Goal: Task Accomplishment & Management: Manage account settings

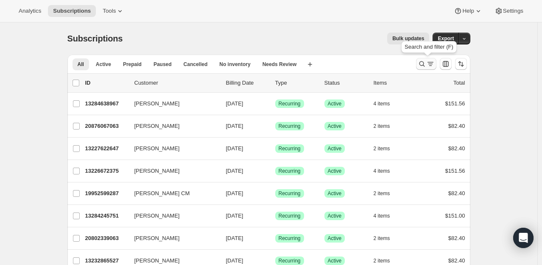
click at [420, 61] on icon "Search and filter results" at bounding box center [422, 64] width 8 height 8
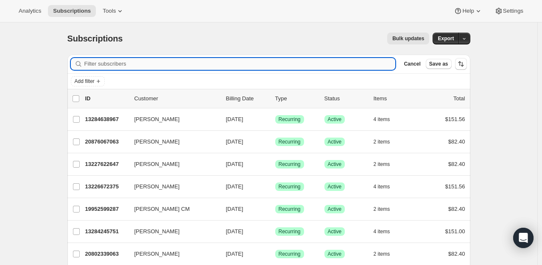
click at [131, 60] on input "Filter subscribers" at bounding box center [239, 64] width 311 height 12
paste input "Myesha Payne"
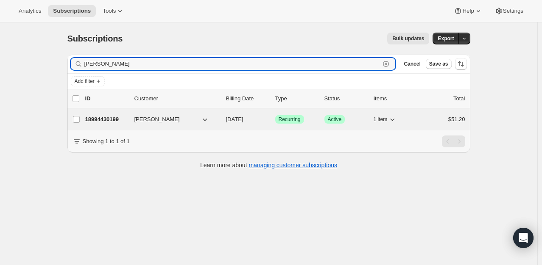
type input "Myesha Payne"
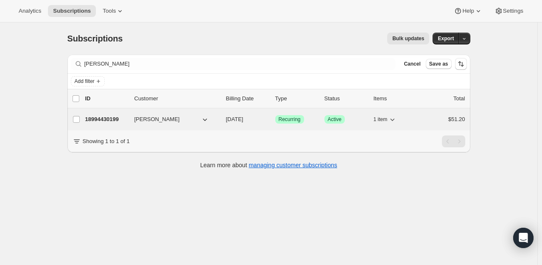
click at [119, 117] on p "18994430199" at bounding box center [106, 119] width 42 height 8
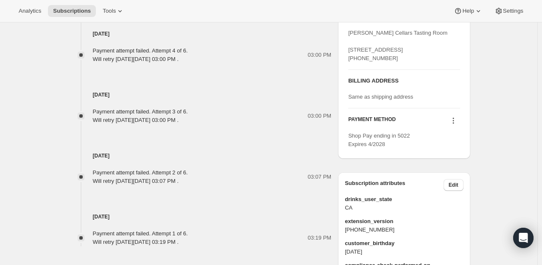
scroll to position [521, 0]
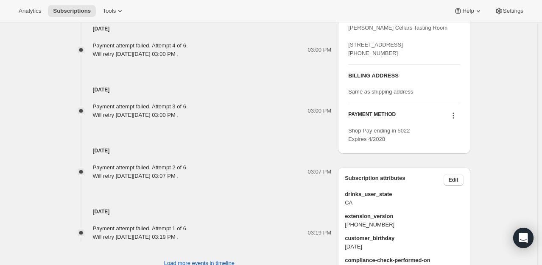
click at [454, 120] on icon at bounding box center [453, 115] width 8 height 8
click at [459, 167] on button "Select payment method" at bounding box center [455, 162] width 64 height 14
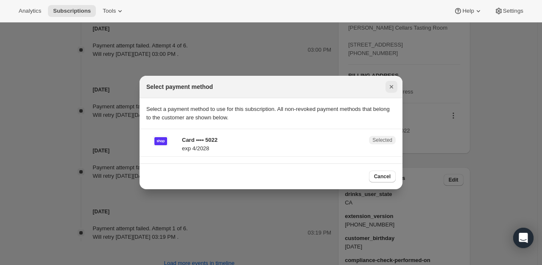
click at [393, 88] on icon "Close" at bounding box center [391, 87] width 8 height 8
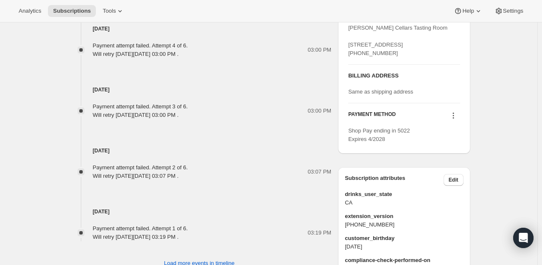
click at [453, 120] on icon at bounding box center [453, 115] width 8 height 8
click at [447, 149] on span "Send link to update card" at bounding box center [454, 148] width 59 height 6
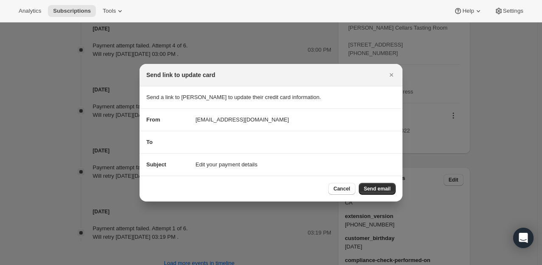
scroll to position [0, 0]
click at [392, 75] on icon "Close" at bounding box center [391, 74] width 3 height 3
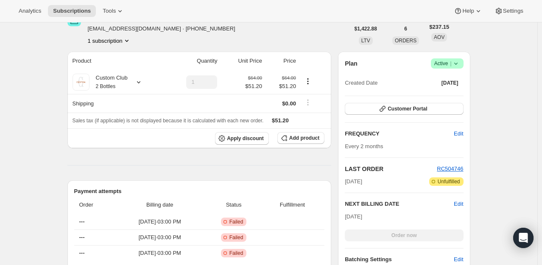
scroll to position [145, 0]
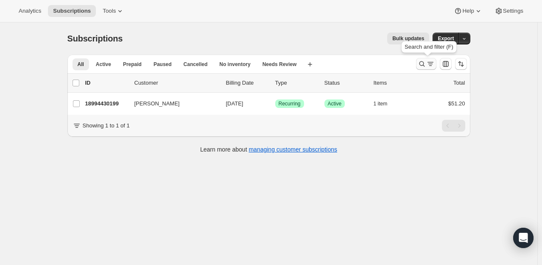
click at [423, 64] on icon "Search and filter results" at bounding box center [422, 64] width 8 height 8
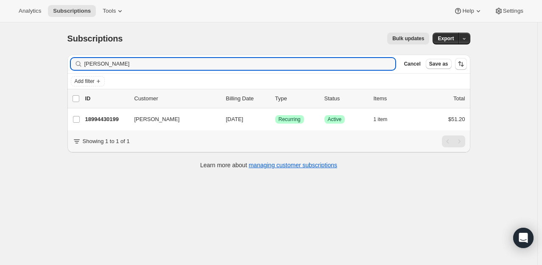
drag, startPoint x: 127, startPoint y: 64, endPoint x: -5, endPoint y: 74, distance: 132.2
click at [0, 74] on html "Analytics Subscriptions Tools Help Settings Skip to content Subscriptions. This…" at bounding box center [271, 132] width 542 height 265
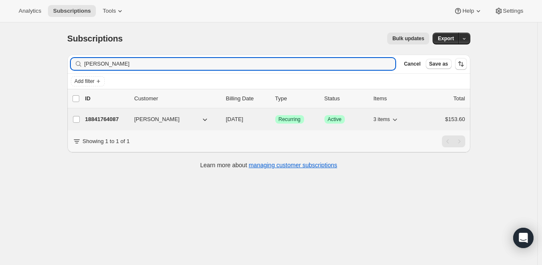
type input "Oscar Fonseca"
click at [111, 118] on p "18841764087" at bounding box center [106, 119] width 42 height 8
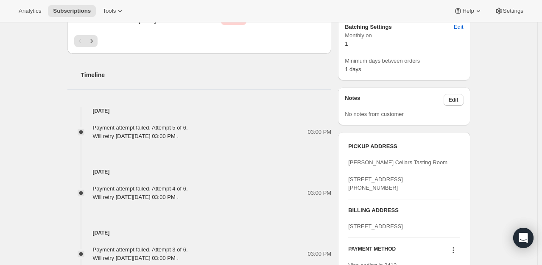
scroll to position [509, 0]
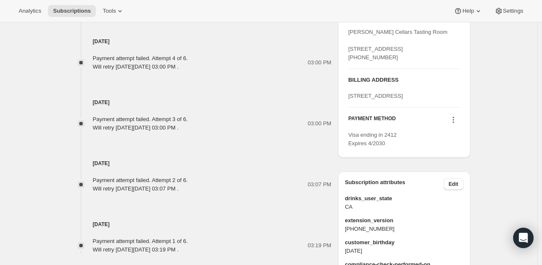
click at [454, 118] on icon at bounding box center [452, 117] width 1 height 1
click at [459, 183] on span "Select payment method" at bounding box center [454, 183] width 58 height 6
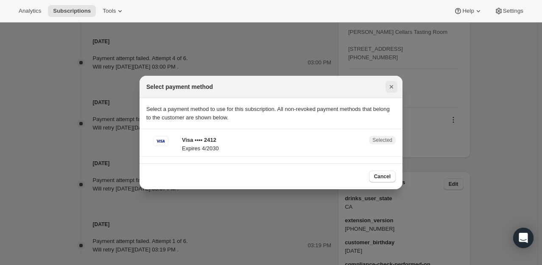
click at [393, 89] on icon "Close" at bounding box center [391, 86] width 3 height 3
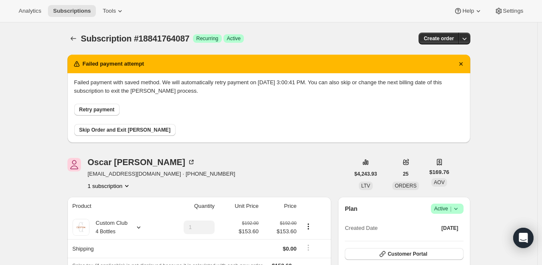
scroll to position [509, 0]
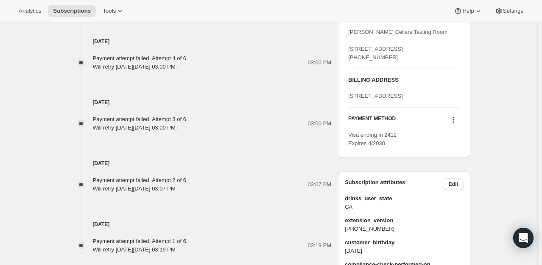
click at [454, 124] on icon at bounding box center [453, 120] width 8 height 8
click at [462, 171] on span "Send link to update card" at bounding box center [454, 169] width 59 height 6
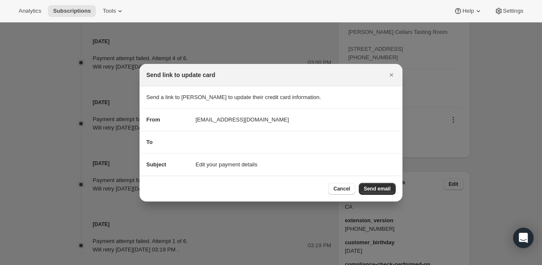
scroll to position [0, 0]
click at [390, 78] on icon "Close" at bounding box center [391, 75] width 8 height 8
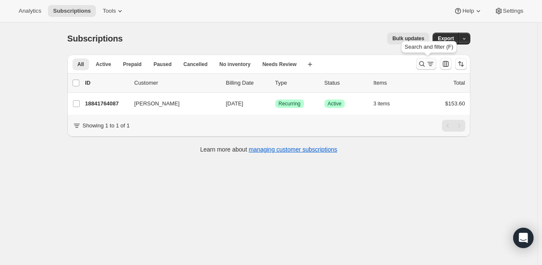
click at [421, 67] on icon "Search and filter results" at bounding box center [422, 64] width 8 height 8
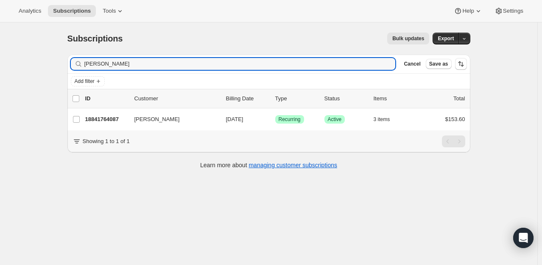
drag, startPoint x: 136, startPoint y: 66, endPoint x: 2, endPoint y: 38, distance: 136.3
click at [2, 38] on div "Subscriptions. This page is ready Subscriptions Bulk updates More actions Bulk …" at bounding box center [268, 154] width 537 height 265
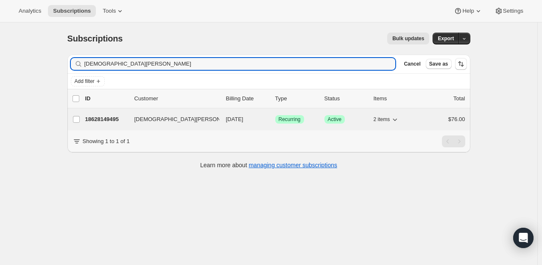
type input "Corean Todd"
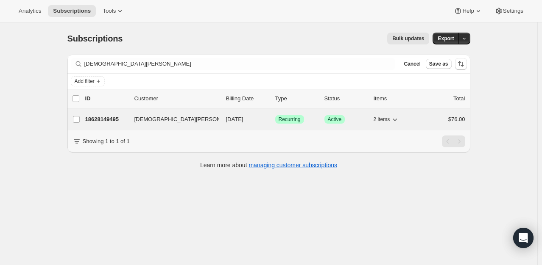
click at [106, 118] on p "18628149495" at bounding box center [106, 119] width 42 height 8
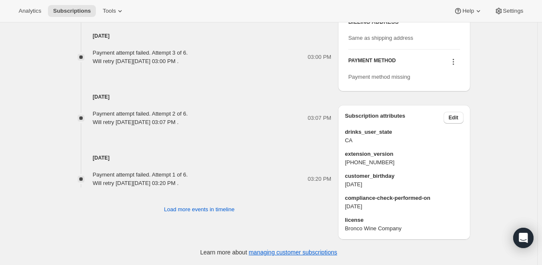
scroll to position [505, 0]
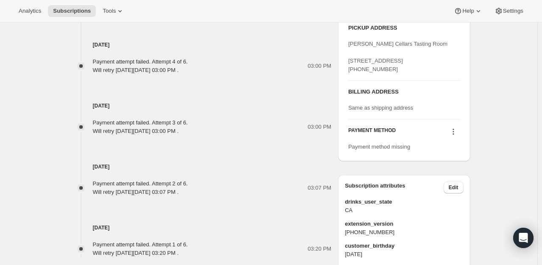
click at [454, 136] on icon at bounding box center [453, 132] width 8 height 8
click at [460, 165] on span "Select payment method" at bounding box center [455, 164] width 58 height 6
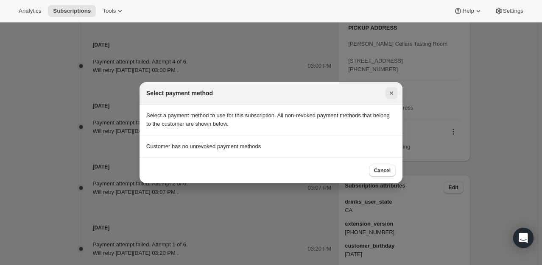
click at [388, 92] on icon "Close" at bounding box center [391, 93] width 8 height 8
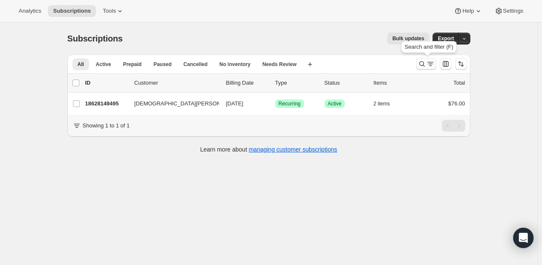
click at [426, 64] on icon "Search and filter results" at bounding box center [422, 64] width 8 height 8
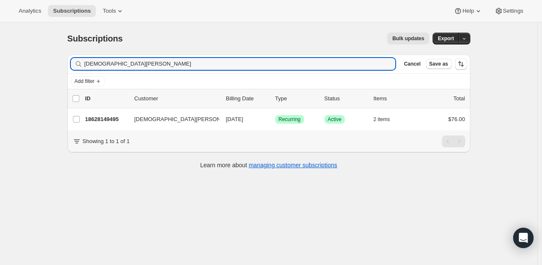
drag, startPoint x: 148, startPoint y: 67, endPoint x: -25, endPoint y: 42, distance: 174.4
click at [0, 42] on html "Analytics Subscriptions Tools Help Settings Skip to content Subscriptions. This…" at bounding box center [271, 132] width 542 height 265
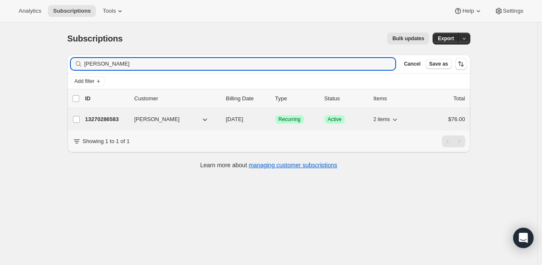
type input "Anjulie Singh"
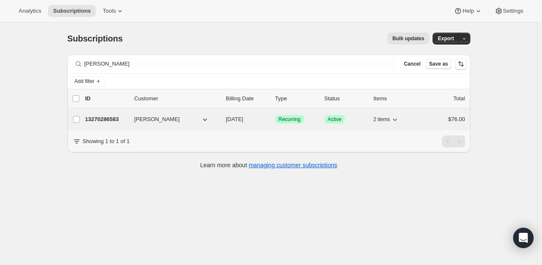
click at [114, 123] on p "13270286583" at bounding box center [106, 119] width 42 height 8
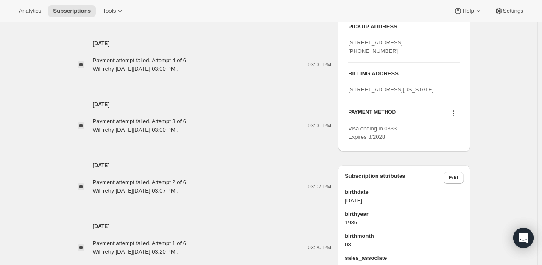
scroll to position [500, 0]
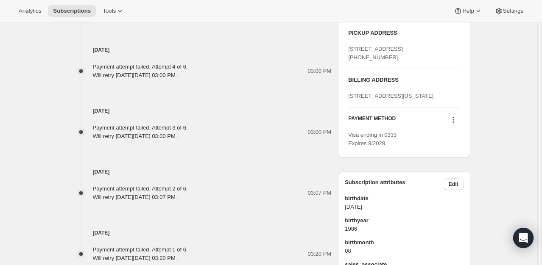
click at [457, 124] on icon at bounding box center [453, 120] width 8 height 8
click at [466, 171] on button "Send link to update card" at bounding box center [455, 177] width 64 height 14
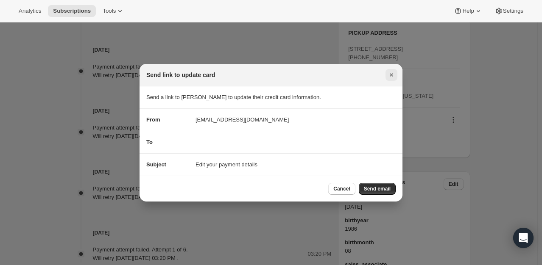
click at [392, 72] on icon "Close" at bounding box center [391, 75] width 8 height 8
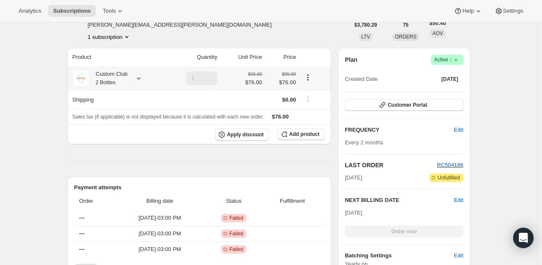
scroll to position [0, 0]
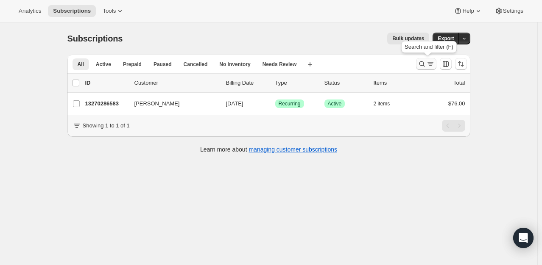
click at [424, 64] on icon "Search and filter results" at bounding box center [422, 64] width 8 height 8
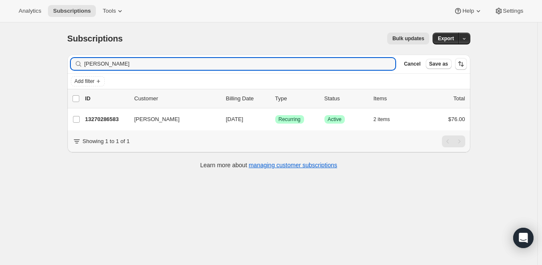
drag, startPoint x: 134, startPoint y: 62, endPoint x: -31, endPoint y: 50, distance: 165.3
click at [0, 50] on html "Analytics Subscriptions Tools Help Settings Skip to content Subscriptions. This…" at bounding box center [271, 132] width 542 height 265
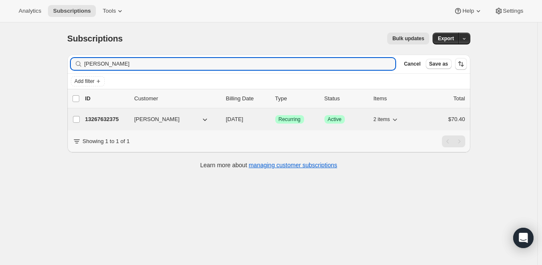
type input "Mariah Bruce"
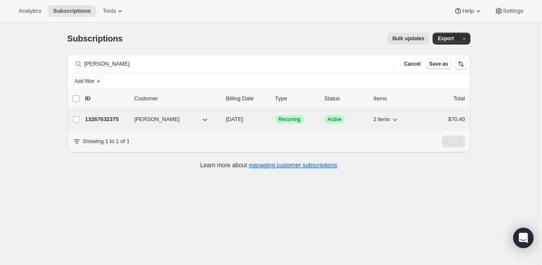
click at [96, 116] on p "13267632375" at bounding box center [106, 119] width 42 height 8
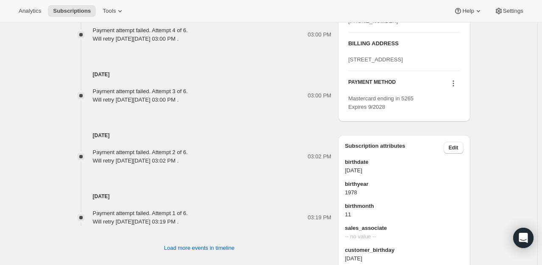
scroll to position [532, 0]
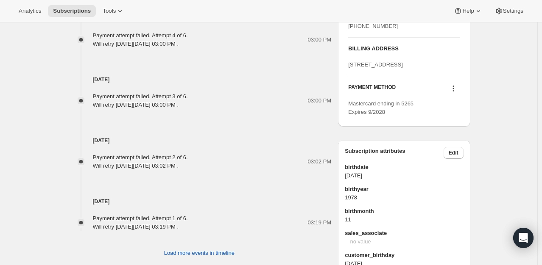
click at [454, 93] on icon at bounding box center [453, 88] width 8 height 8
click at [456, 143] on span "Send link to update card" at bounding box center [454, 146] width 59 height 6
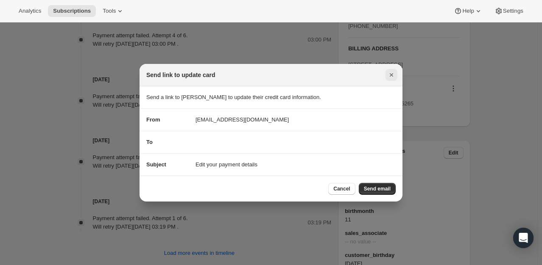
click at [387, 74] on icon "Close" at bounding box center [391, 75] width 8 height 8
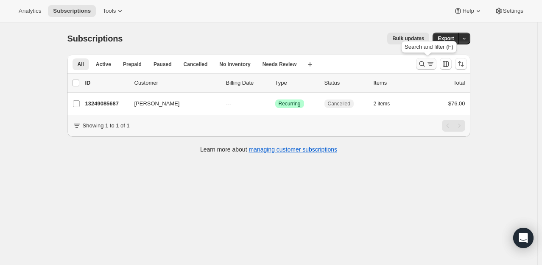
click at [424, 62] on icon "Search and filter results" at bounding box center [422, 64] width 8 height 8
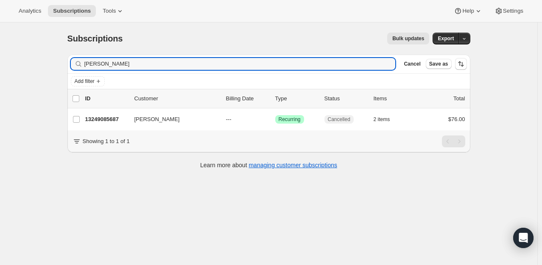
drag, startPoint x: 119, startPoint y: 64, endPoint x: -51, endPoint y: 57, distance: 169.7
click at [0, 57] on html "Analytics Subscriptions Tools Help Settings Skip to content Subscriptions. This…" at bounding box center [271, 132] width 542 height 265
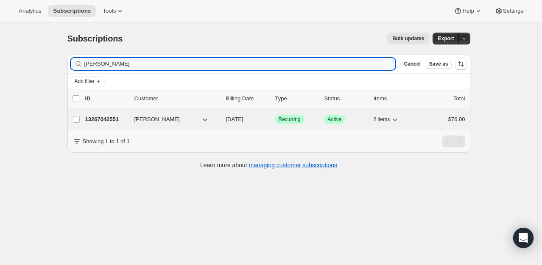
type input "Paulo Parra"
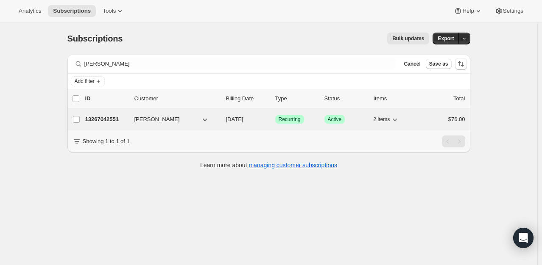
click at [113, 120] on p "13267042551" at bounding box center [106, 119] width 42 height 8
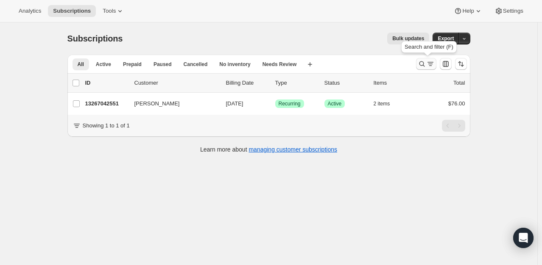
click at [419, 64] on icon "Search and filter results" at bounding box center [422, 64] width 8 height 8
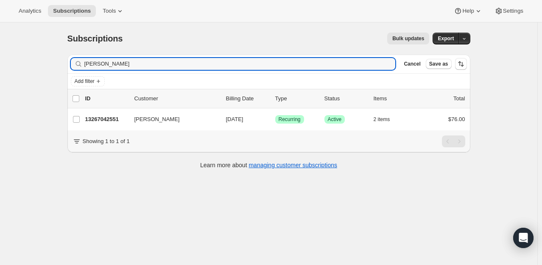
drag, startPoint x: 146, startPoint y: 65, endPoint x: 41, endPoint y: 73, distance: 105.5
click at [41, 73] on div "Subscriptions. This page is ready Subscriptions Bulk updates More actions Bulk …" at bounding box center [268, 154] width 537 height 265
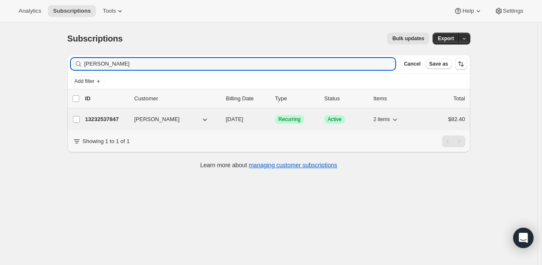
type input "Vincent Hayes"
click at [108, 119] on p "13232537847" at bounding box center [106, 119] width 42 height 8
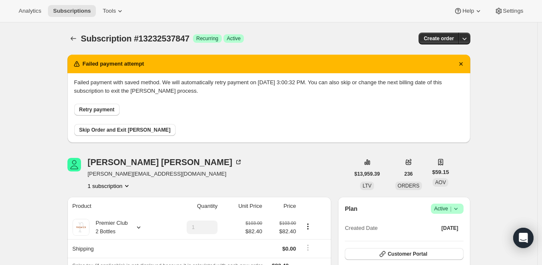
click at [108, 108] on span "Retry payment" at bounding box center [96, 109] width 35 height 7
